Goal: Task Accomplishment & Management: Manage account settings

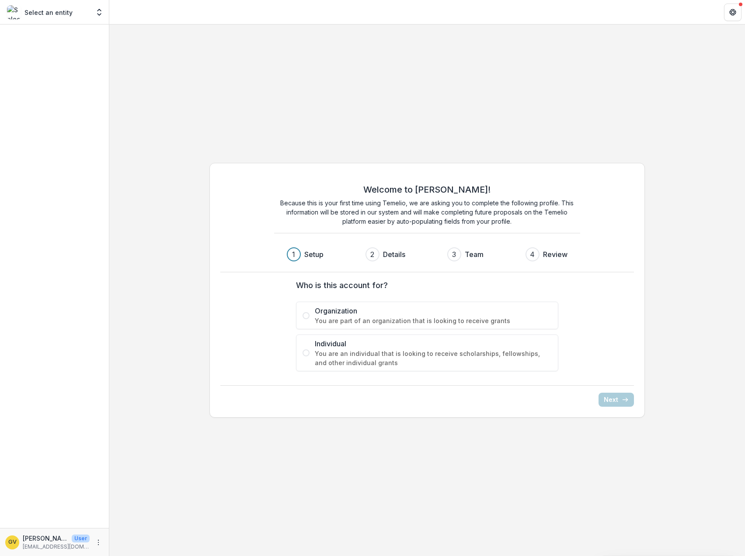
click at [433, 354] on span "You are an individual that is looking to receive scholarships, fellowships, and…" at bounding box center [433, 358] width 237 height 18
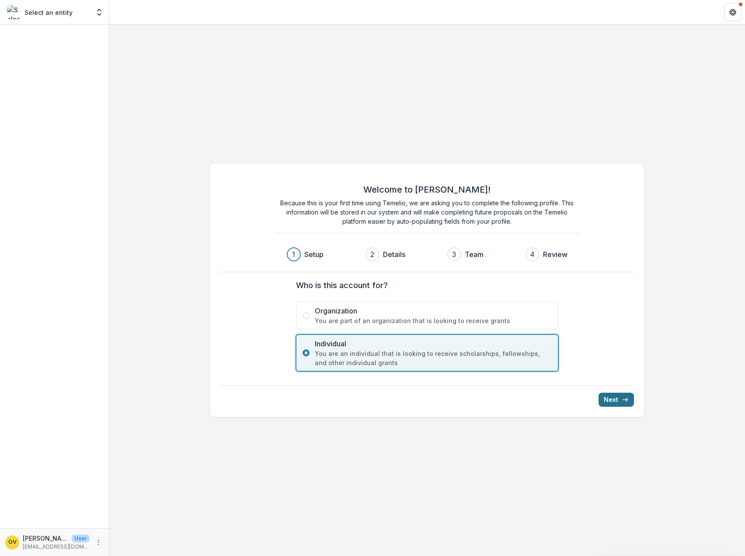
click at [620, 399] on button "Next" at bounding box center [616, 399] width 35 height 14
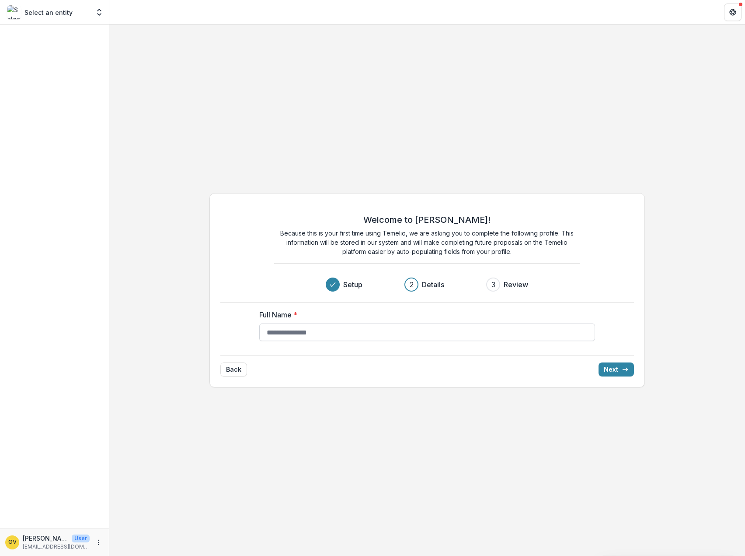
click at [435, 332] on input "Full Name *" at bounding box center [427, 331] width 336 height 17
click at [435, 333] on input "Full Name *" at bounding box center [427, 331] width 336 height 17
type input "**********"
click at [608, 365] on button "Next" at bounding box center [616, 369] width 35 height 14
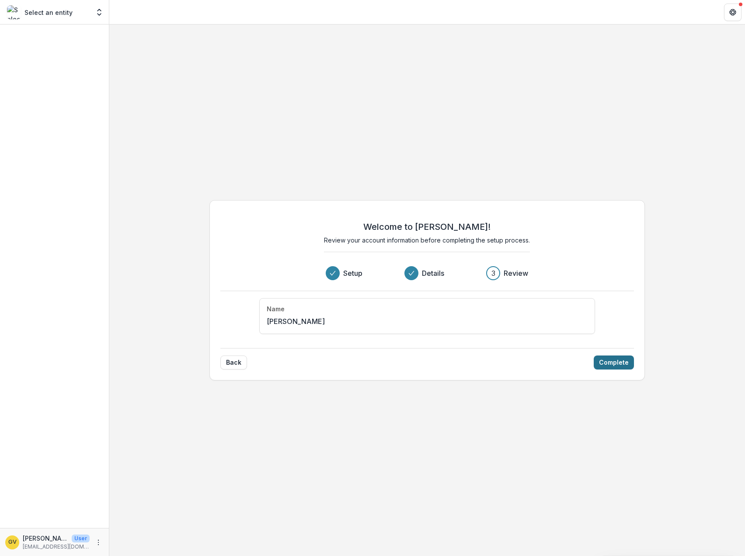
click at [628, 365] on button "Complete" at bounding box center [614, 362] width 40 height 14
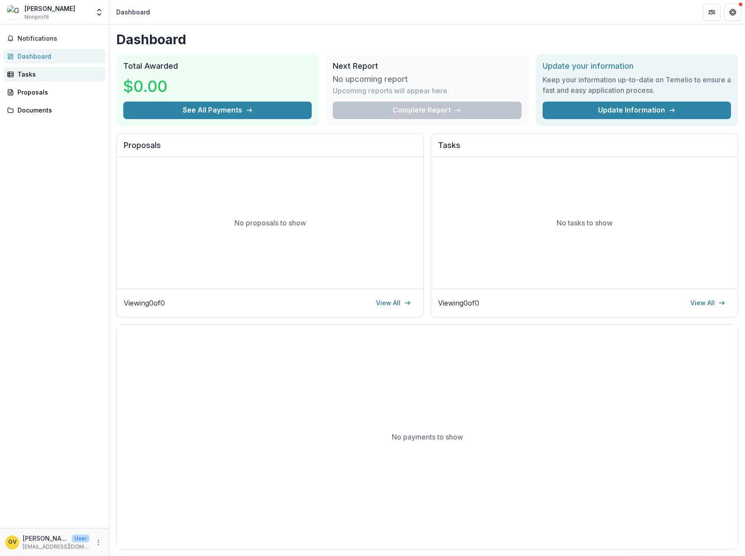
click at [29, 70] on div "Tasks" at bounding box center [57, 74] width 81 height 9
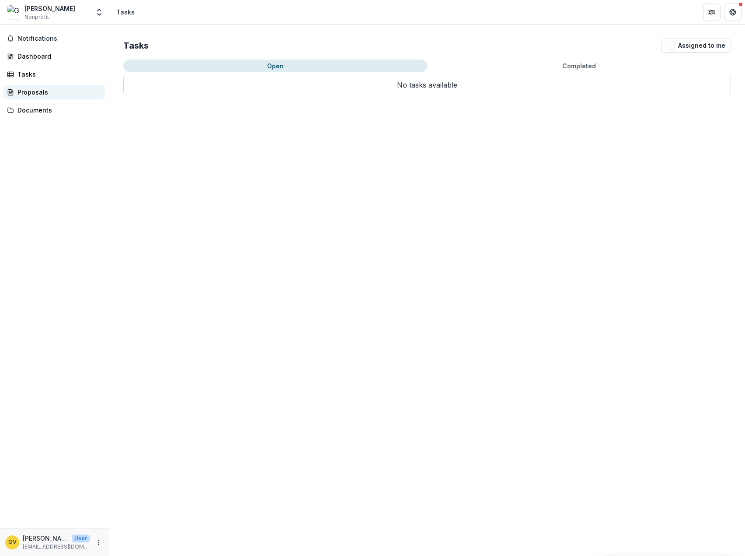
click at [26, 93] on div "Proposals" at bounding box center [57, 91] width 81 height 9
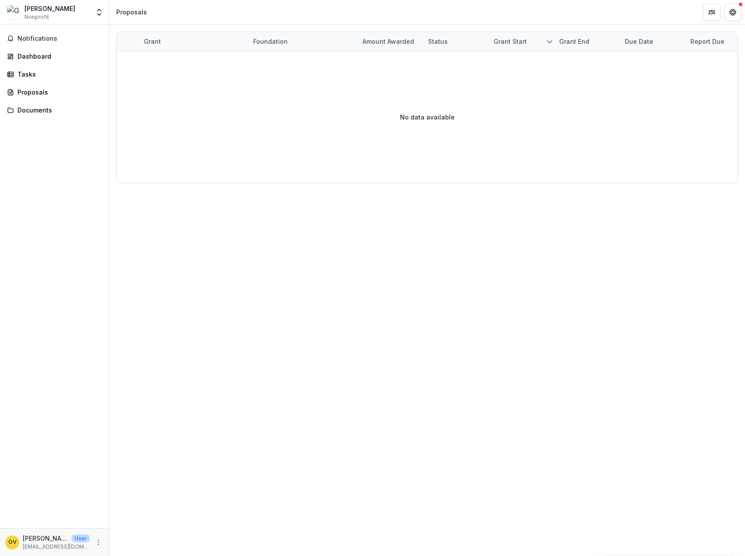
click at [100, 20] on button "Open entity switcher" at bounding box center [99, 11] width 12 height 17
click at [32, 47] on link "Settings" at bounding box center [54, 48] width 105 height 14
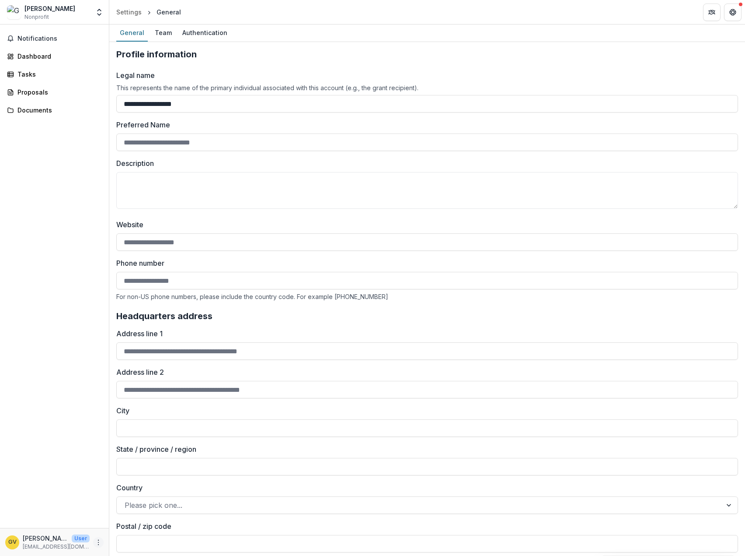
click at [96, 545] on icon "More" at bounding box center [98, 541] width 7 height 7
click at [139, 526] on link "Settings" at bounding box center [156, 523] width 94 height 14
click at [167, 35] on div "Team" at bounding box center [163, 32] width 24 height 13
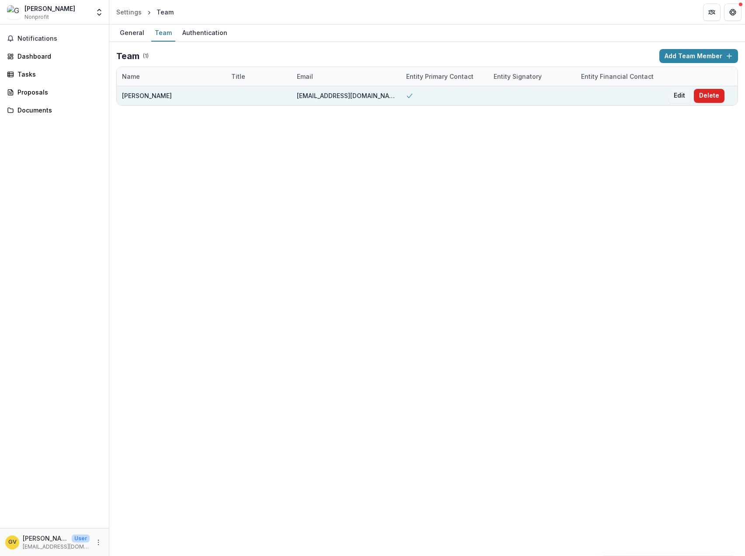
click at [715, 94] on button "Delete" at bounding box center [709, 96] width 31 height 14
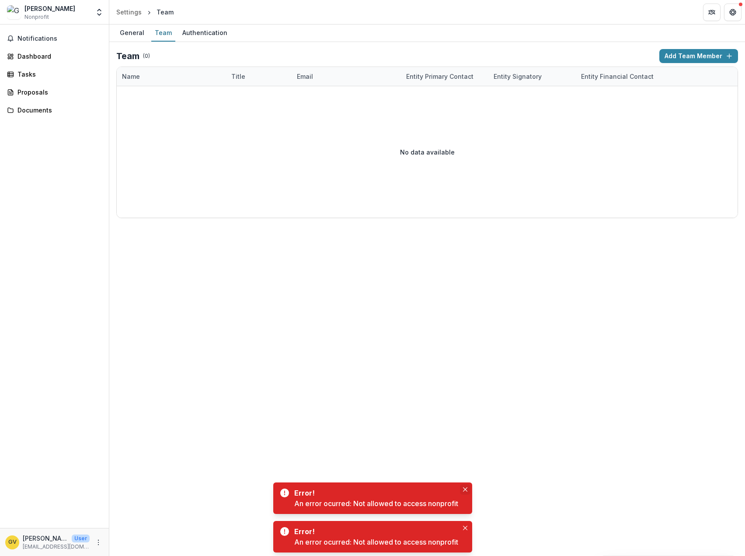
click at [462, 484] on button "Close" at bounding box center [465, 489] width 10 height 10
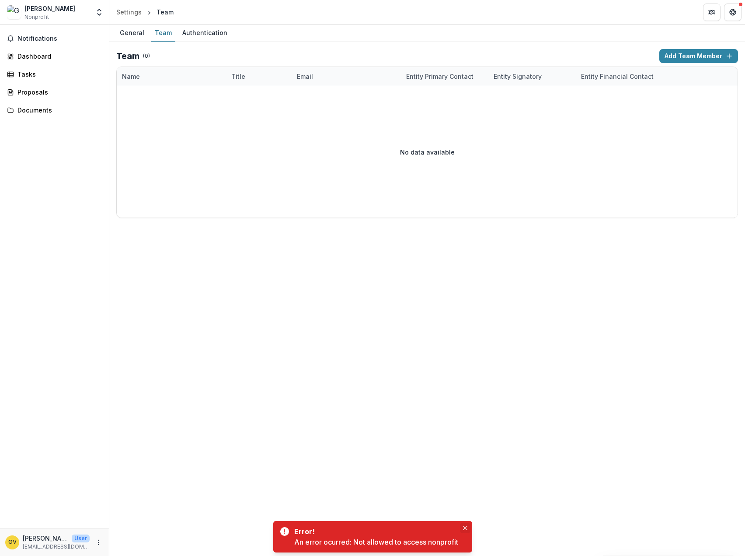
click at [464, 527] on icon "Close" at bounding box center [465, 527] width 4 height 4
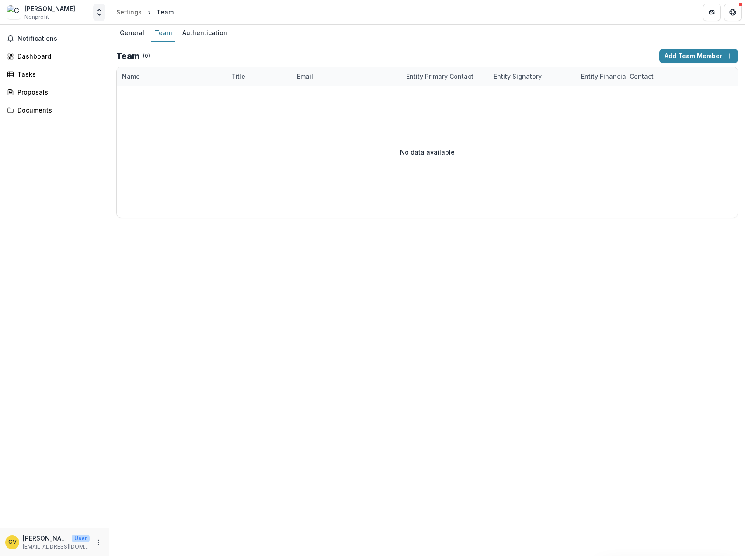
click at [99, 12] on icon "Open entity switcher" at bounding box center [99, 12] width 9 height 9
click at [39, 51] on link "Settings" at bounding box center [54, 48] width 105 height 14
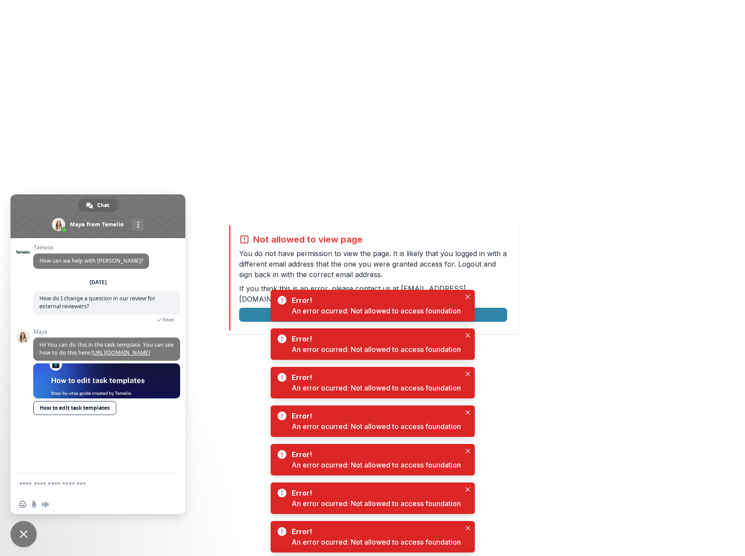
click at [27, 539] on span "Close chat" at bounding box center [23, 534] width 26 height 26
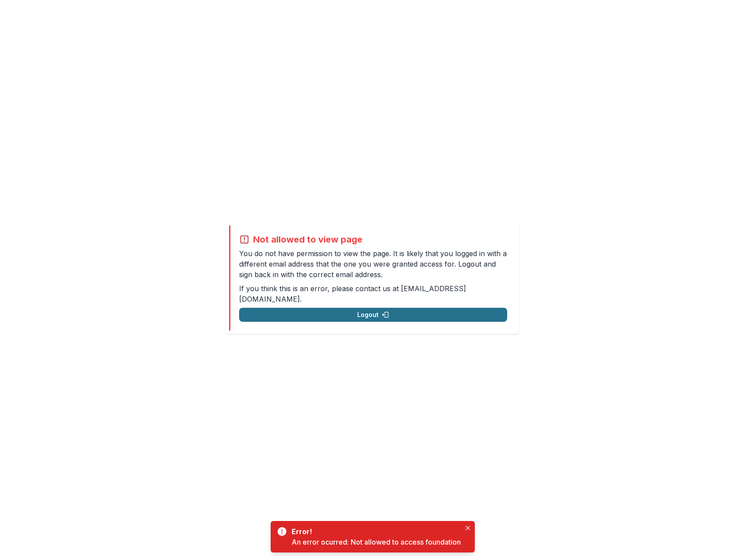
click at [359, 308] on button "Logout" at bounding box center [373, 315] width 268 height 14
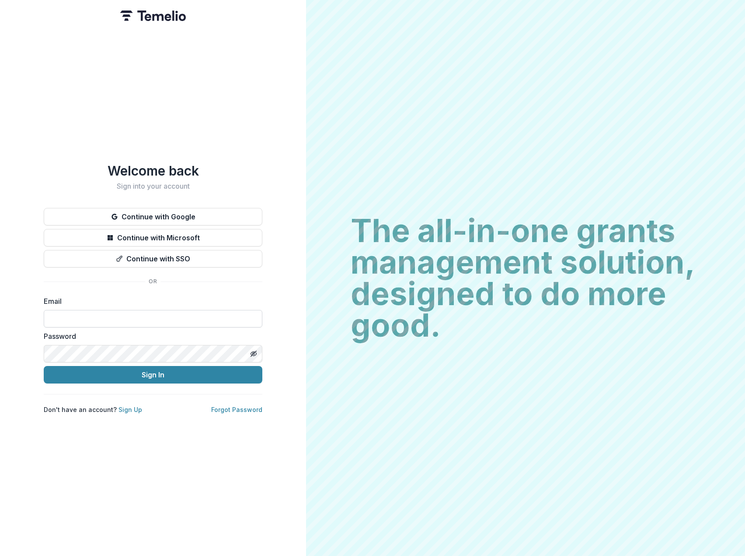
click at [97, 319] on input at bounding box center [153, 318] width 219 height 17
type input "**********"
click at [130, 374] on button "Sign In" at bounding box center [153, 374] width 219 height 17
